Goal: Information Seeking & Learning: Learn about a topic

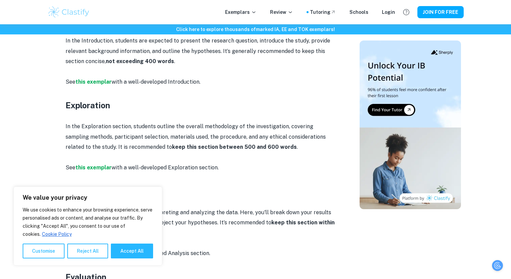
scroll to position [435, 0]
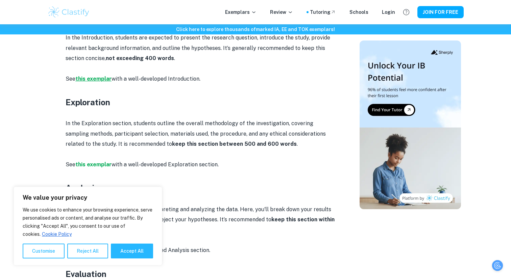
click at [101, 79] on strong "this exemplar" at bounding box center [93, 79] width 36 height 6
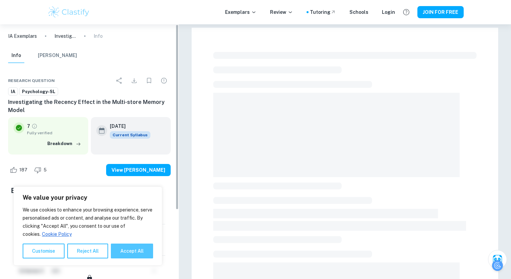
click at [137, 246] on button "Accept All" at bounding box center [132, 251] width 42 height 15
checkbox input "true"
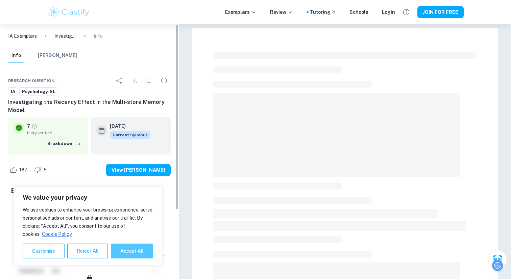
checkbox input "true"
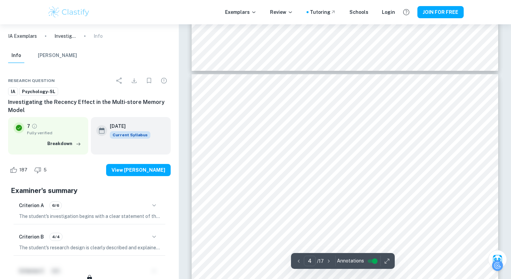
scroll to position [1364, 0]
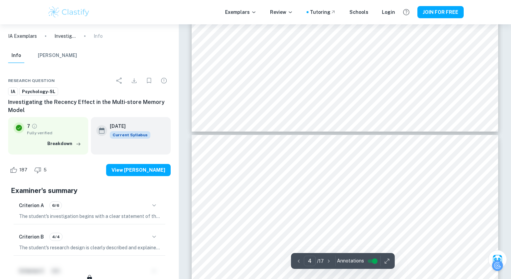
type input "3"
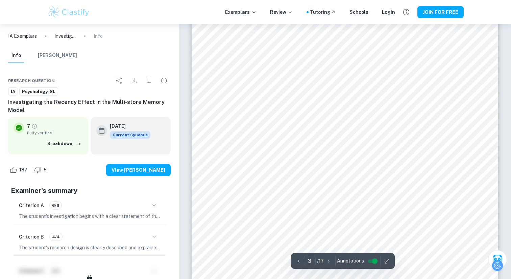
scroll to position [1211, 0]
